Goal: Information Seeking & Learning: Learn about a topic

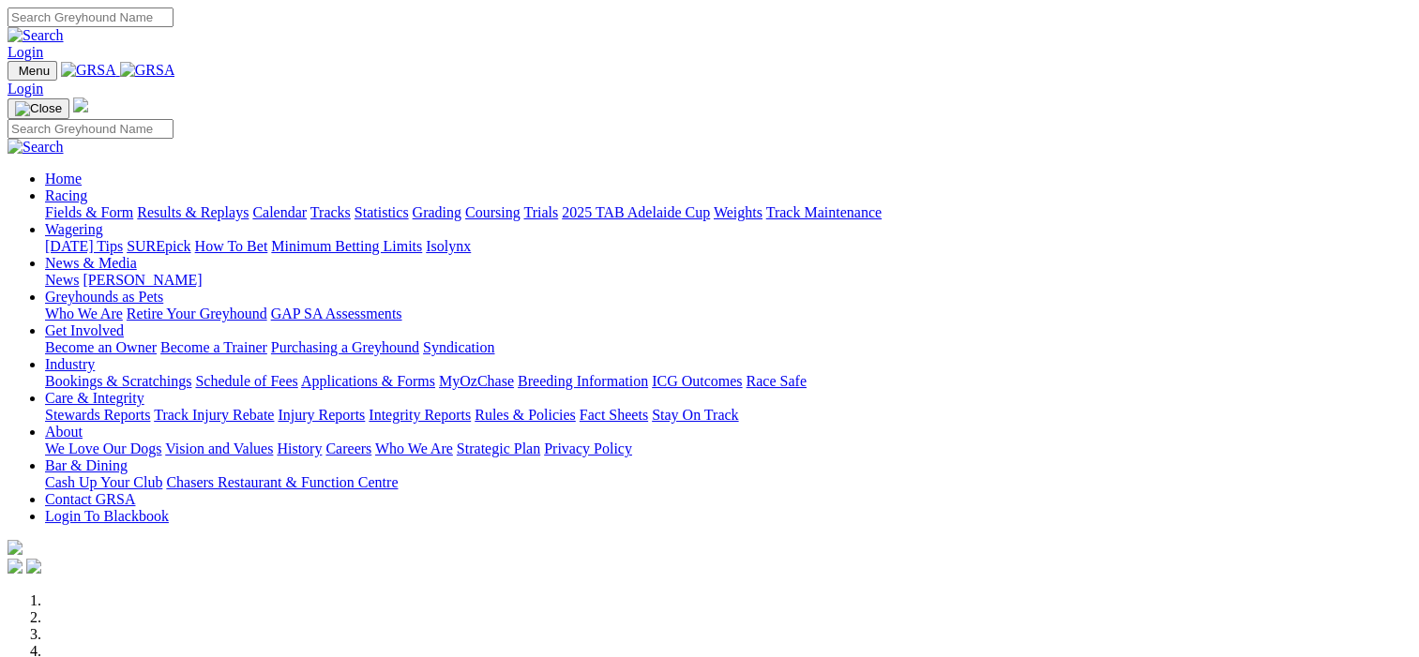
click at [69, 204] on link "Fields & Form" at bounding box center [89, 212] width 88 height 16
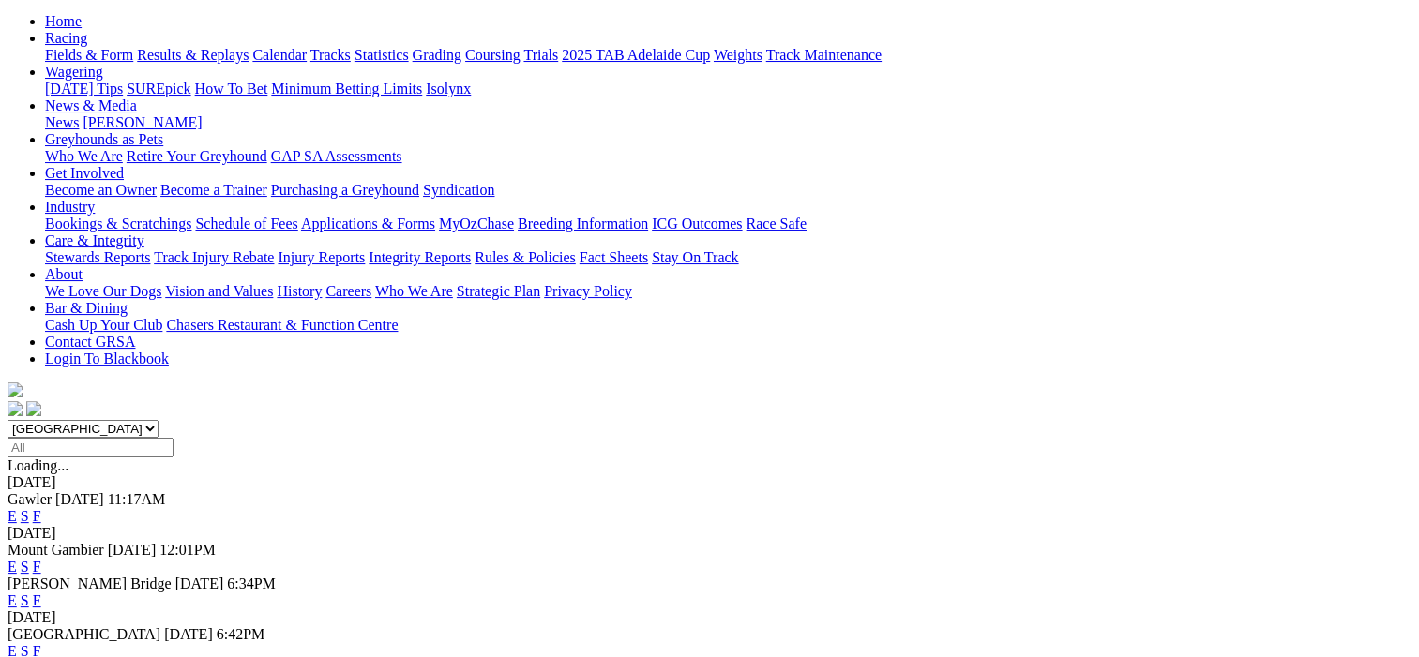
scroll to position [188, 0]
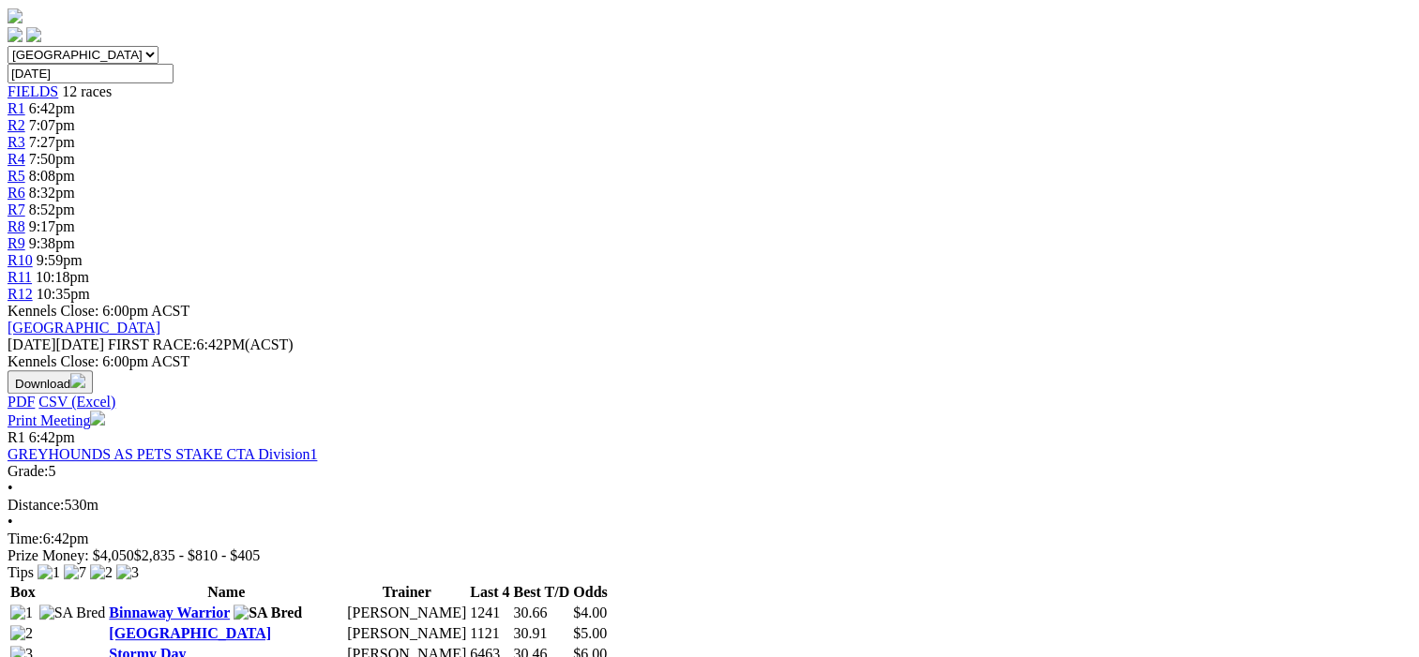
scroll to position [281, 0]
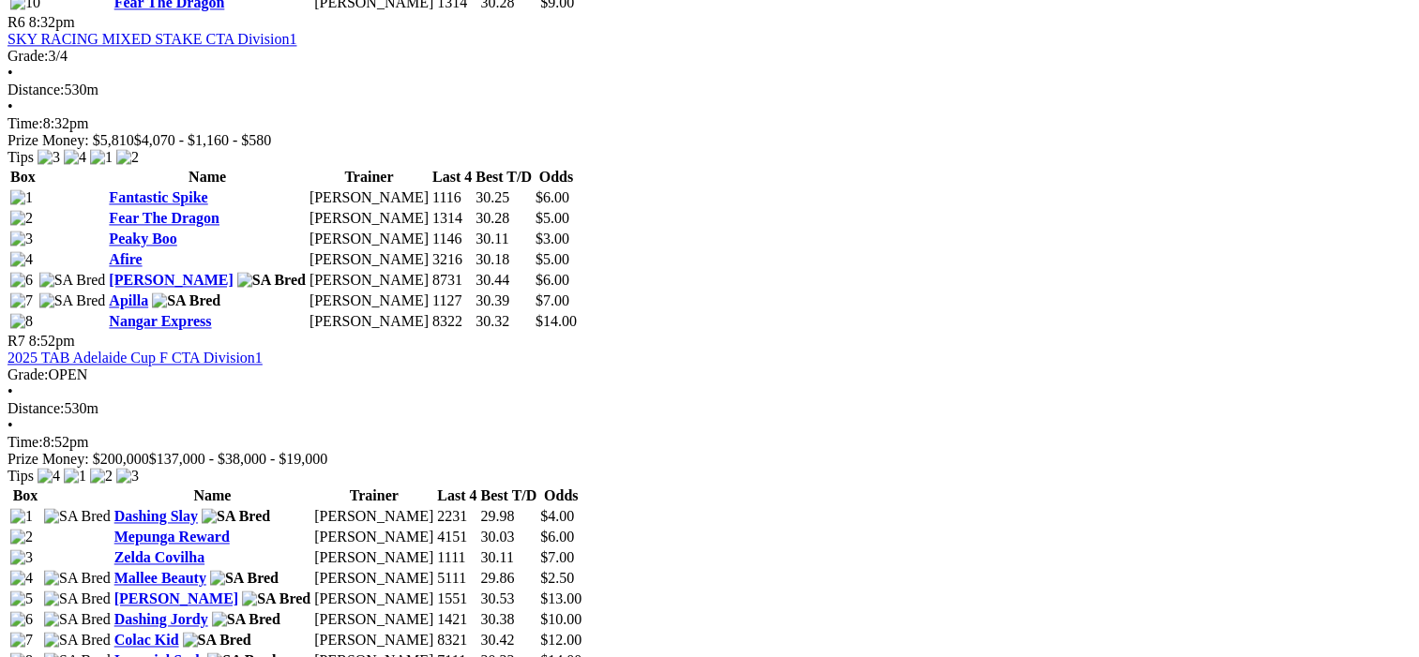
scroll to position [2906, 0]
